Goal: Find specific page/section: Find specific page/section

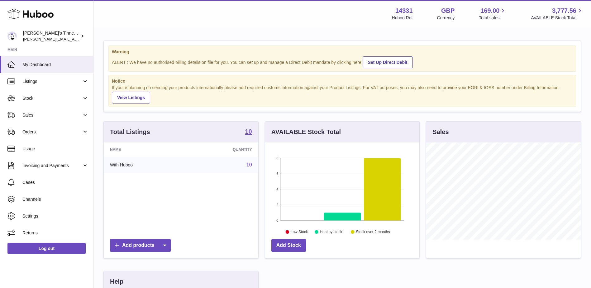
scroll to position [97, 154]
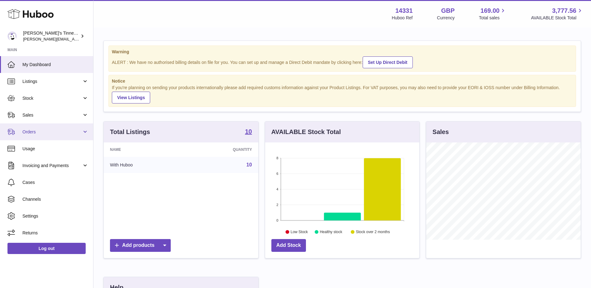
click at [55, 133] on span "Orders" at bounding box center [52, 132] width 60 height 6
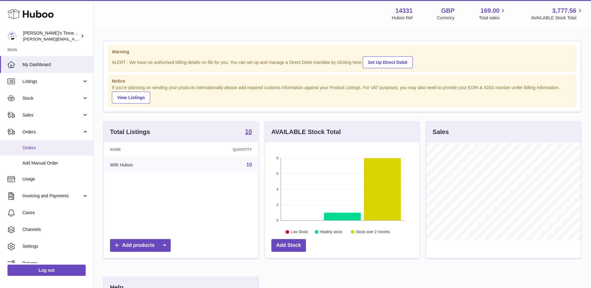
click at [55, 147] on span "Orders" at bounding box center [55, 148] width 66 height 6
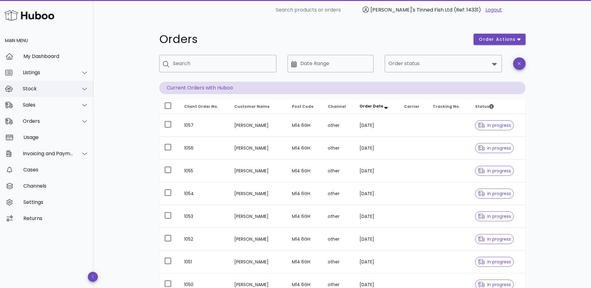
click at [69, 81] on div "Stock" at bounding box center [46, 89] width 93 height 16
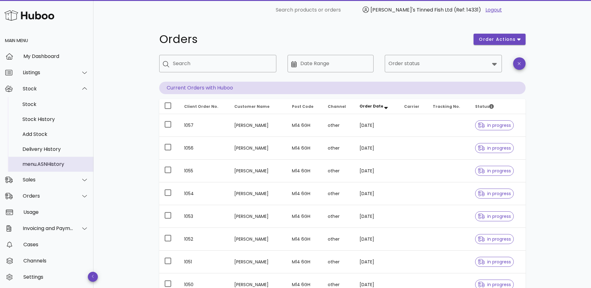
click at [59, 157] on link "menu.ASNHistory" at bounding box center [46, 164] width 93 height 15
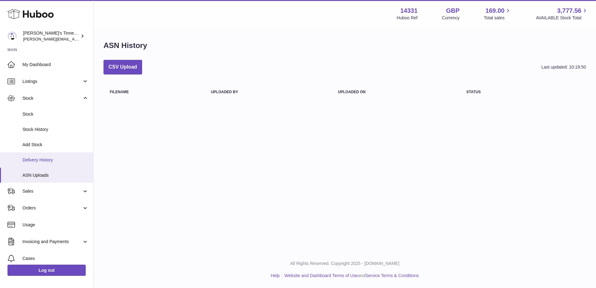
click at [56, 160] on span "Delivery History" at bounding box center [55, 160] width 66 height 6
